Goal: Task Accomplishment & Management: Use online tool/utility

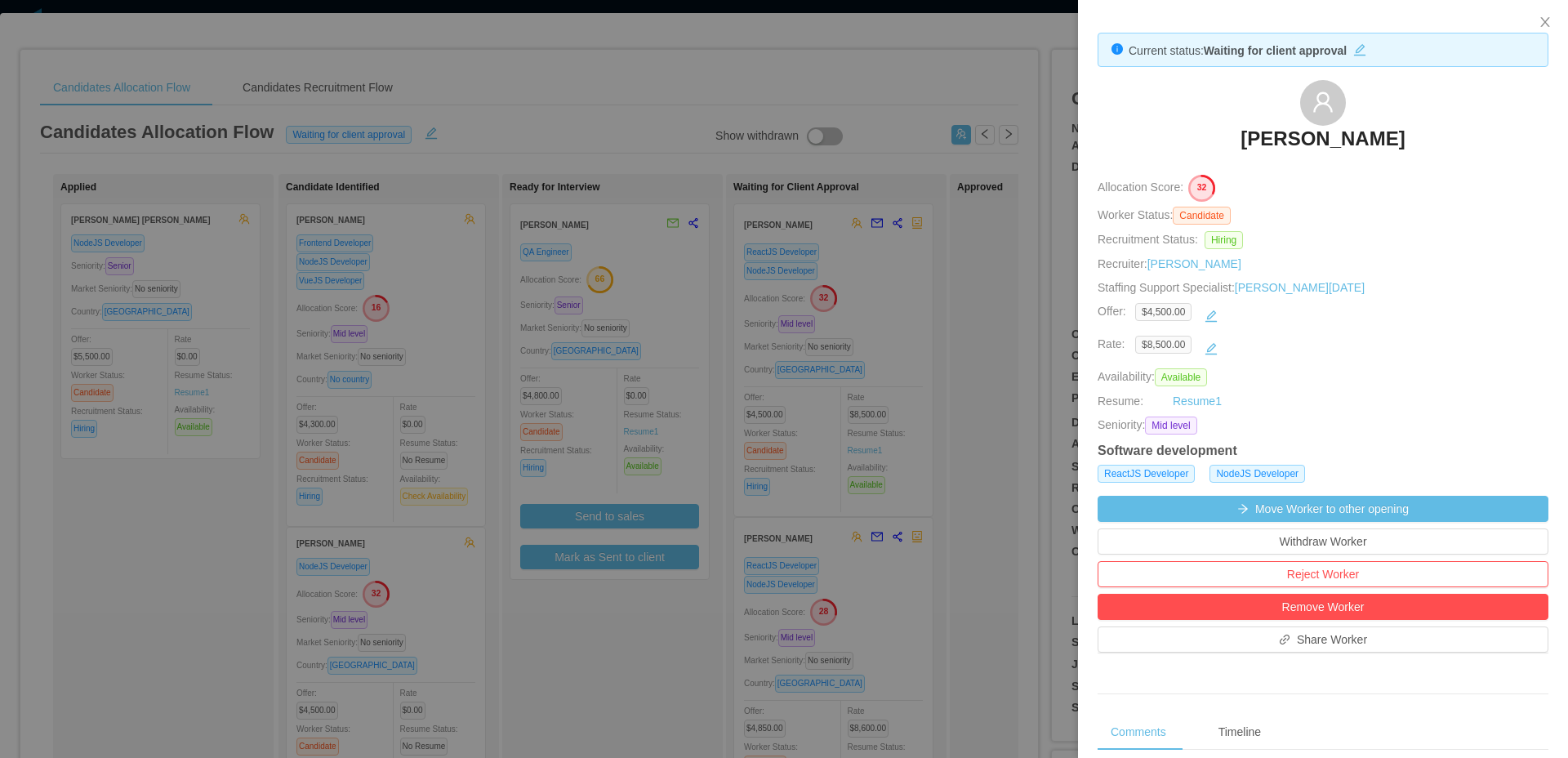
scroll to position [518, 0]
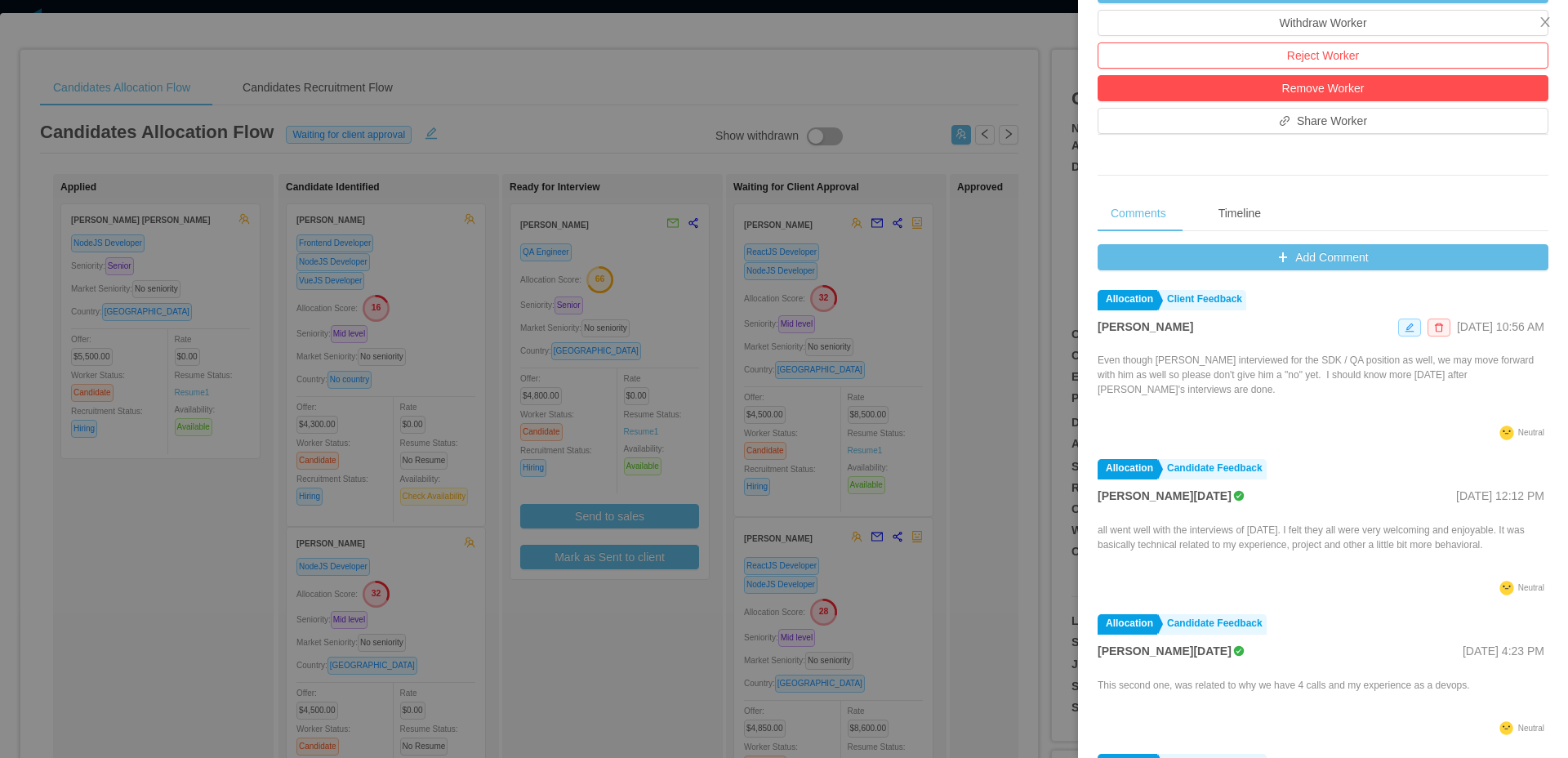
click at [782, 123] on div at bounding box center [784, 379] width 1568 height 758
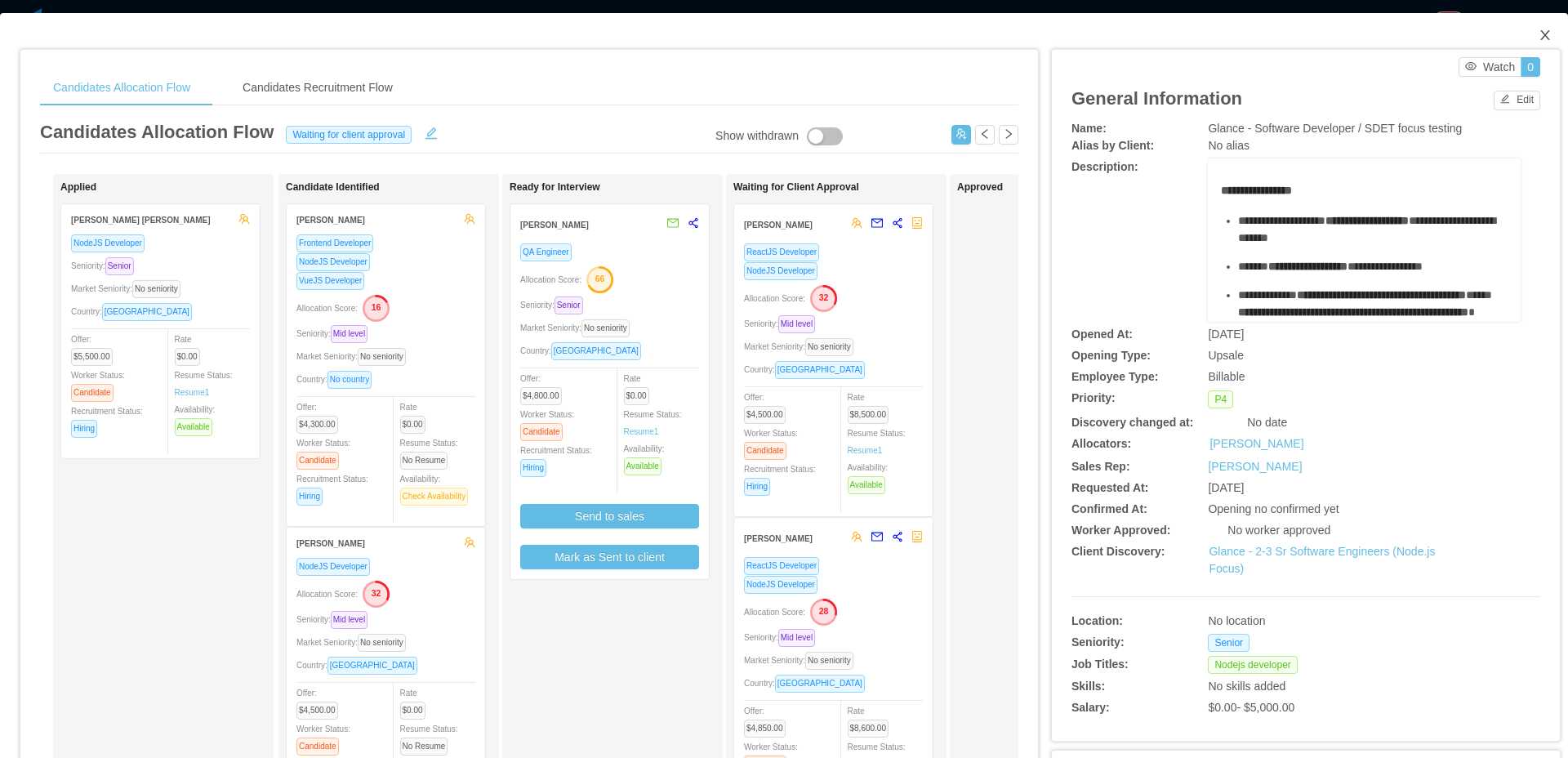
click at [1541, 38] on span "Close" at bounding box center [1545, 36] width 45 height 45
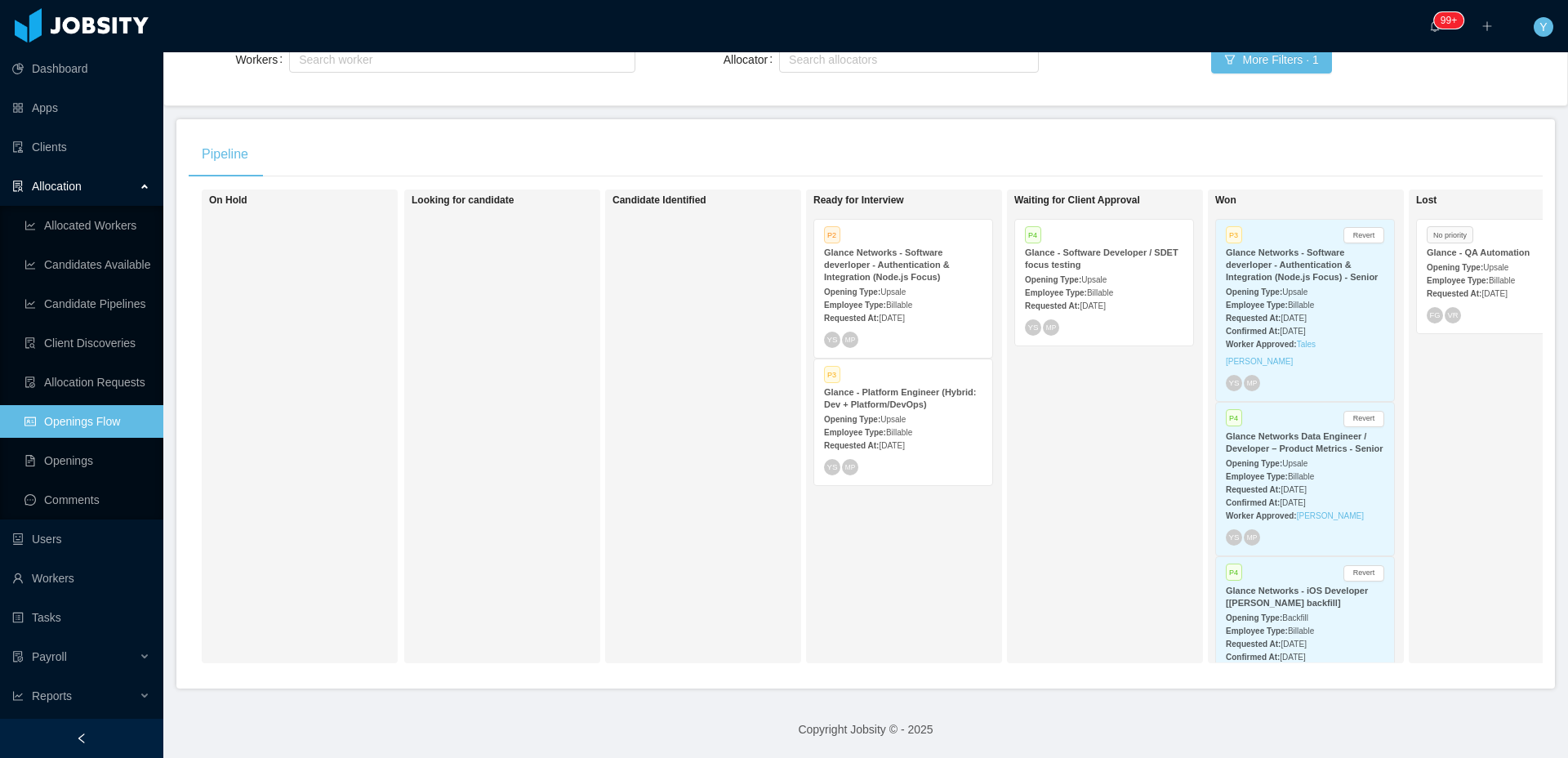
click at [905, 423] on div "Employee Type: Billable" at bounding box center [904, 431] width 159 height 17
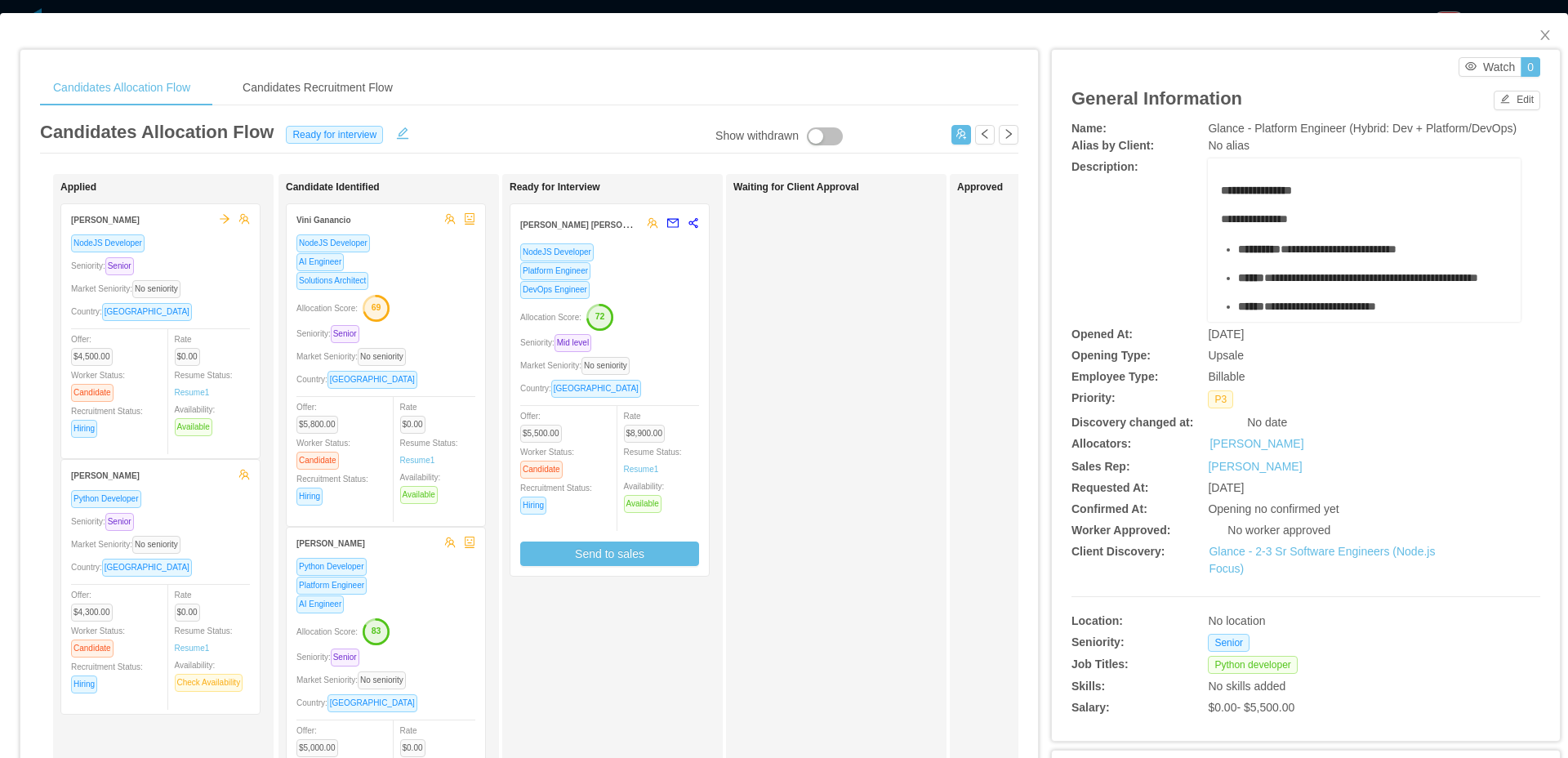
click at [620, 275] on div "Platform Engineer" at bounding box center [609, 271] width 179 height 19
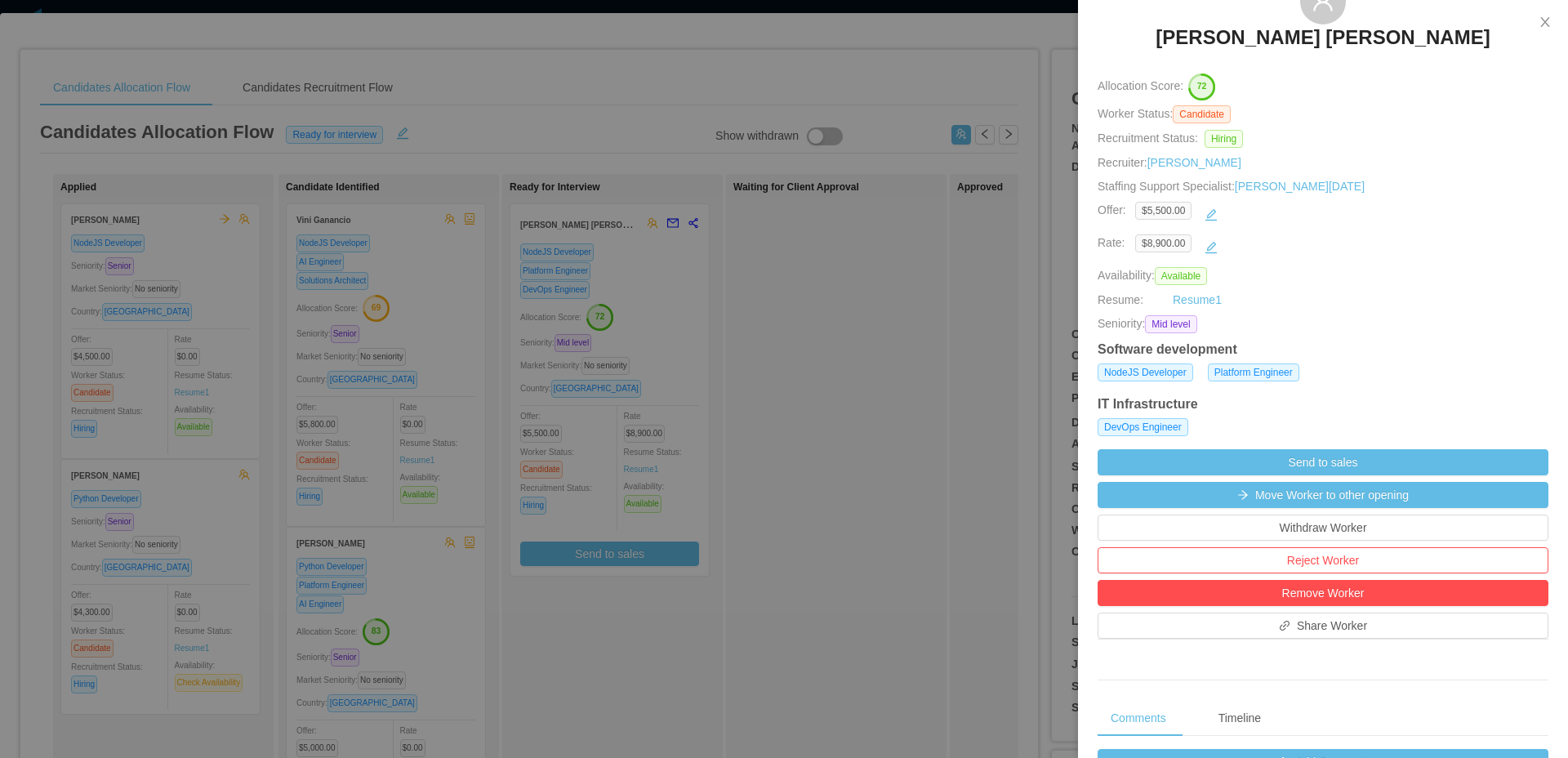
scroll to position [330, 0]
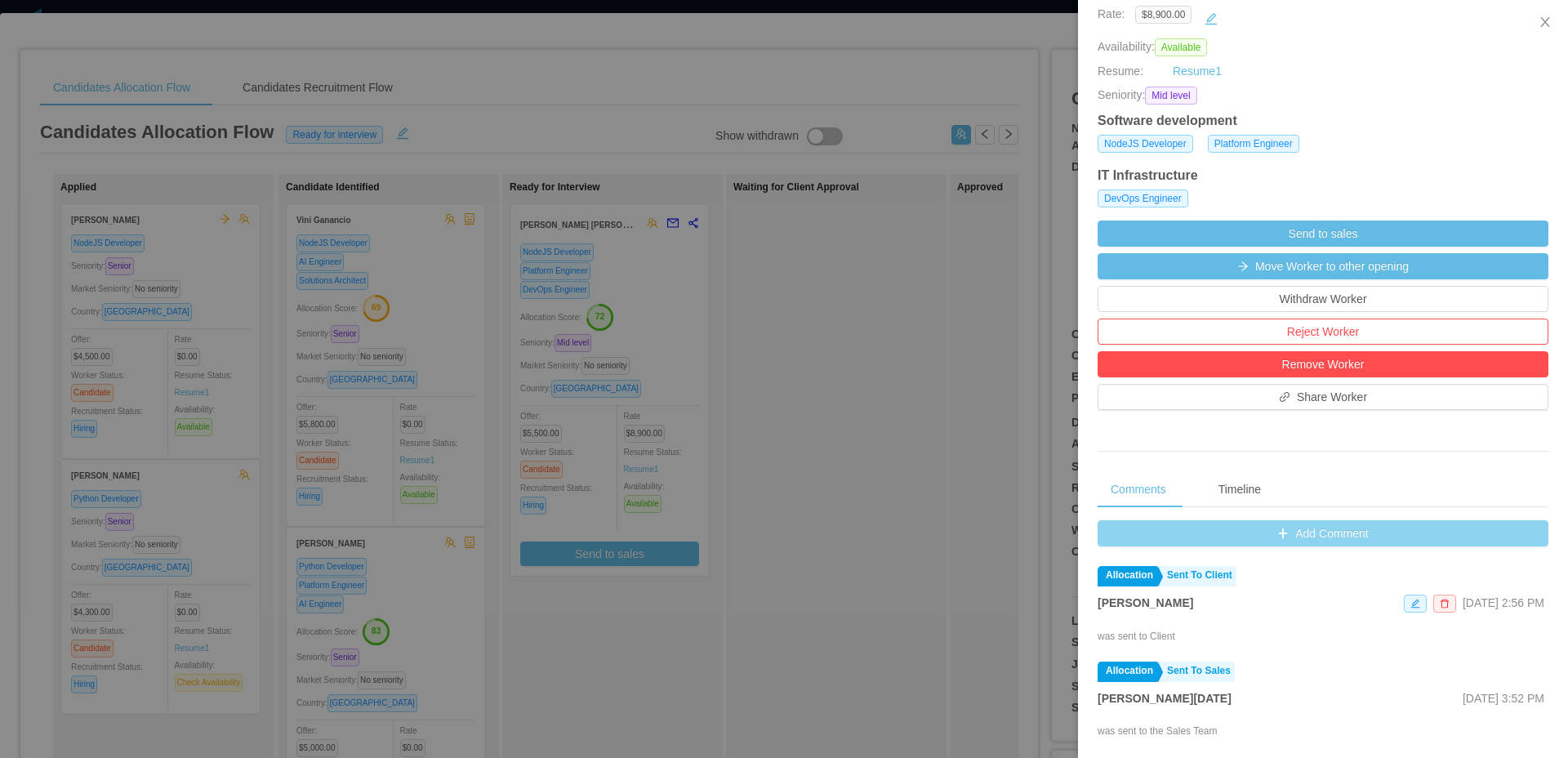
click at [1271, 540] on button "Add Comment" at bounding box center [1323, 533] width 451 height 26
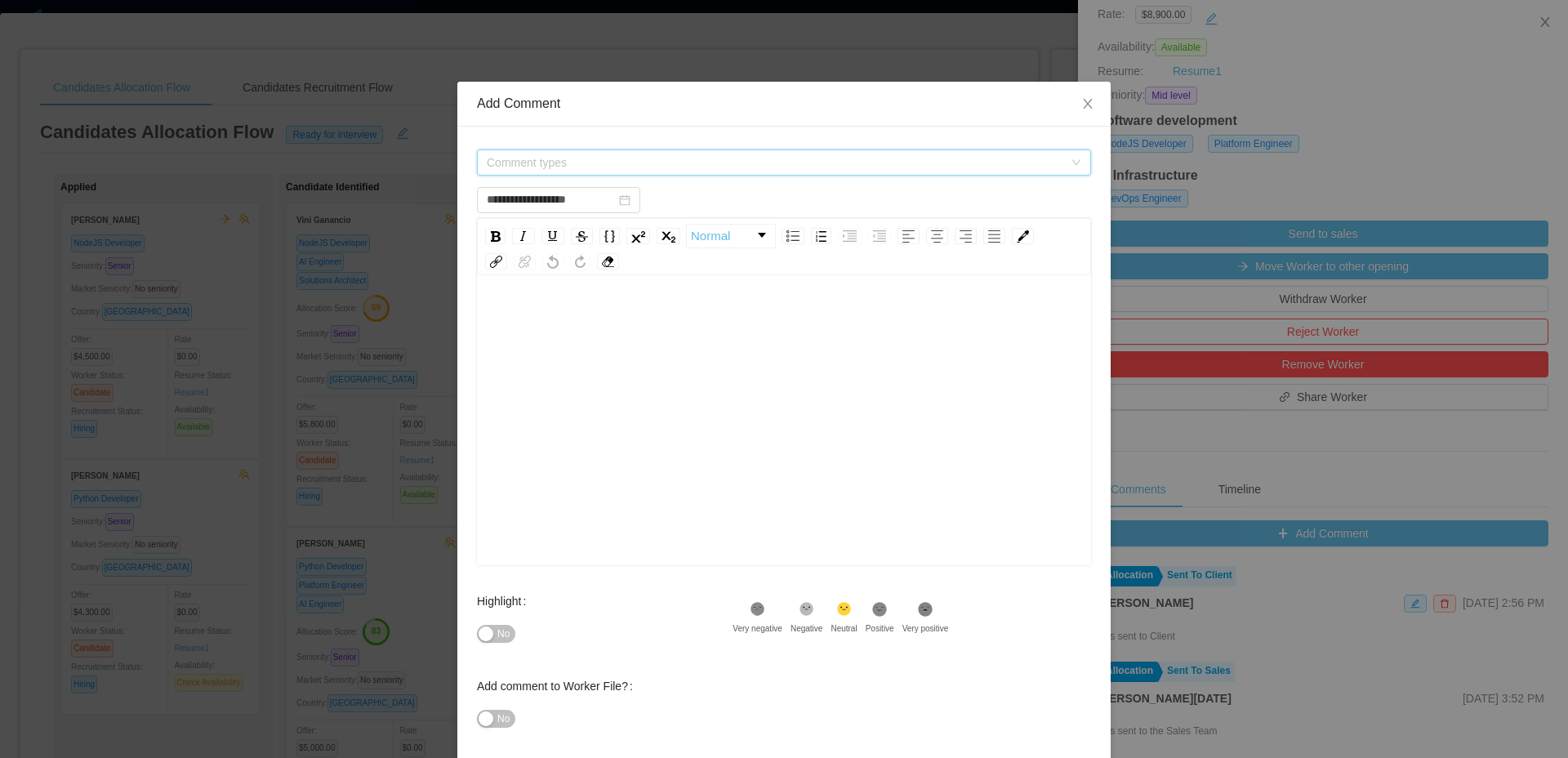
click at [586, 155] on span "Comment types" at bounding box center [776, 162] width 577 height 17
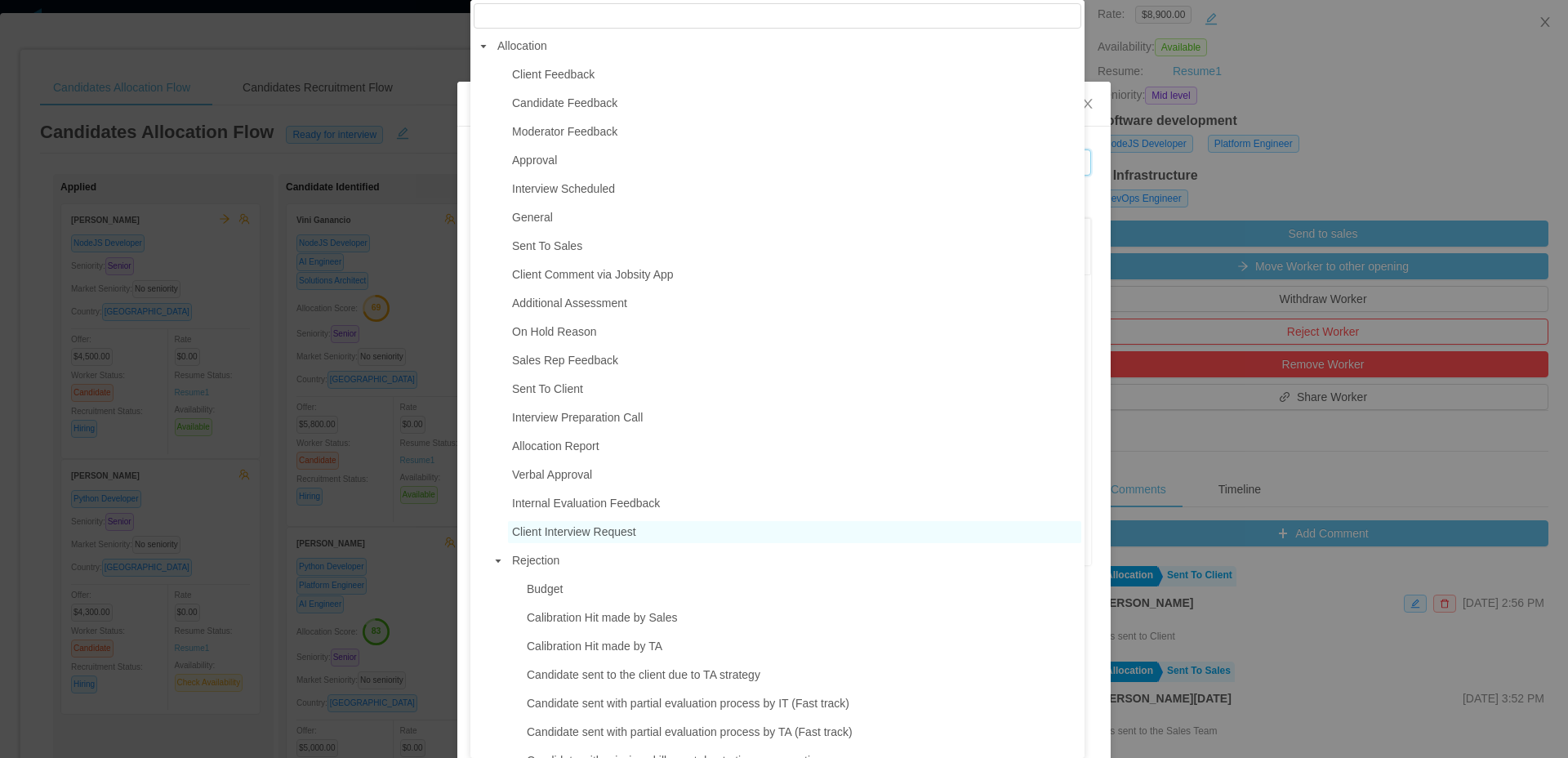
click at [553, 543] on span "Client Interview Request" at bounding box center [795, 531] width 574 height 22
click at [715, 457] on div "rdw-editor" at bounding box center [784, 446] width 589 height 286
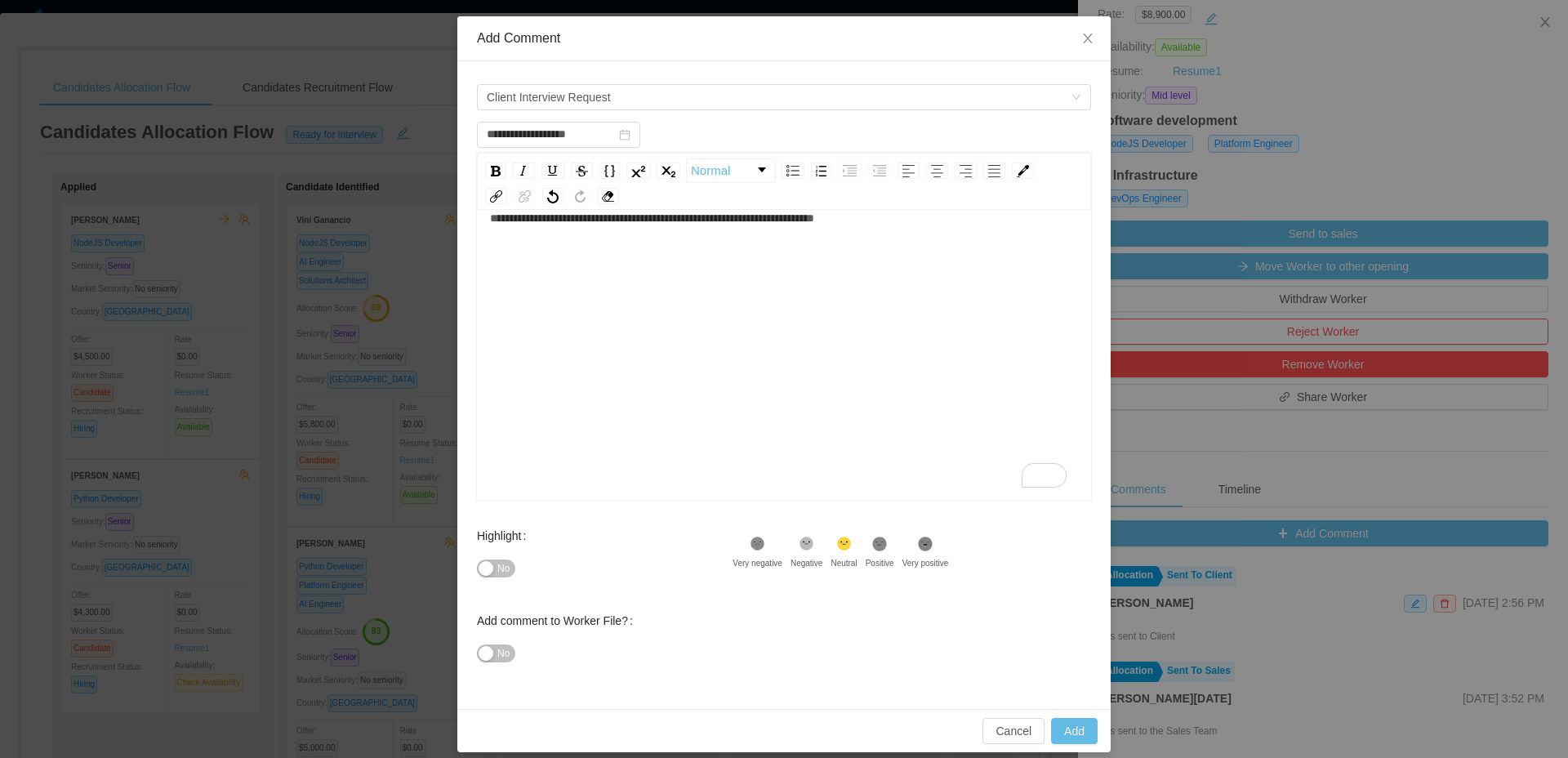
scroll to position [79, 0]
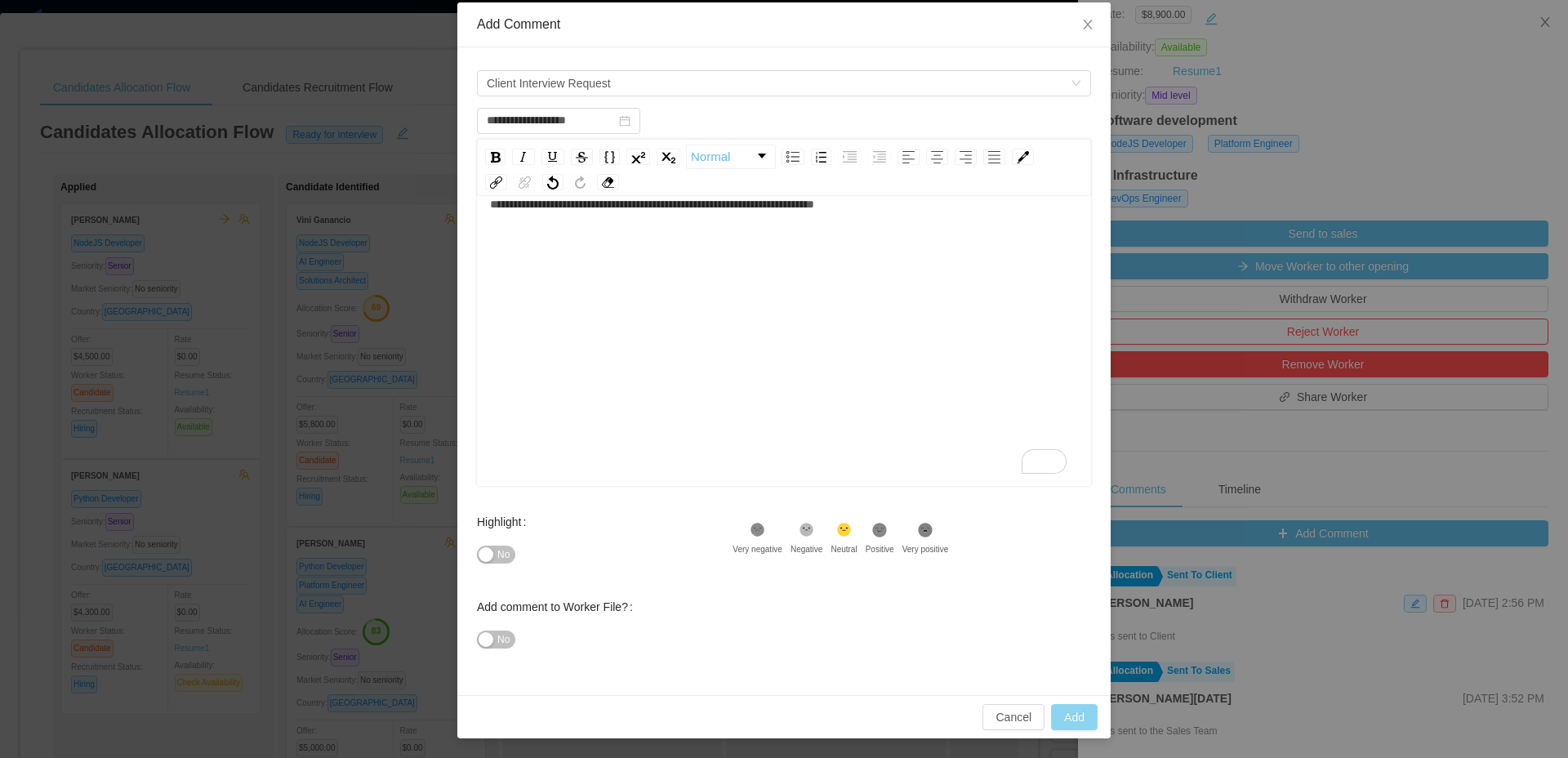
click at [1083, 729] on button "Add" at bounding box center [1074, 717] width 46 height 26
type input "**********"
